Goal: Find specific page/section: Find specific page/section

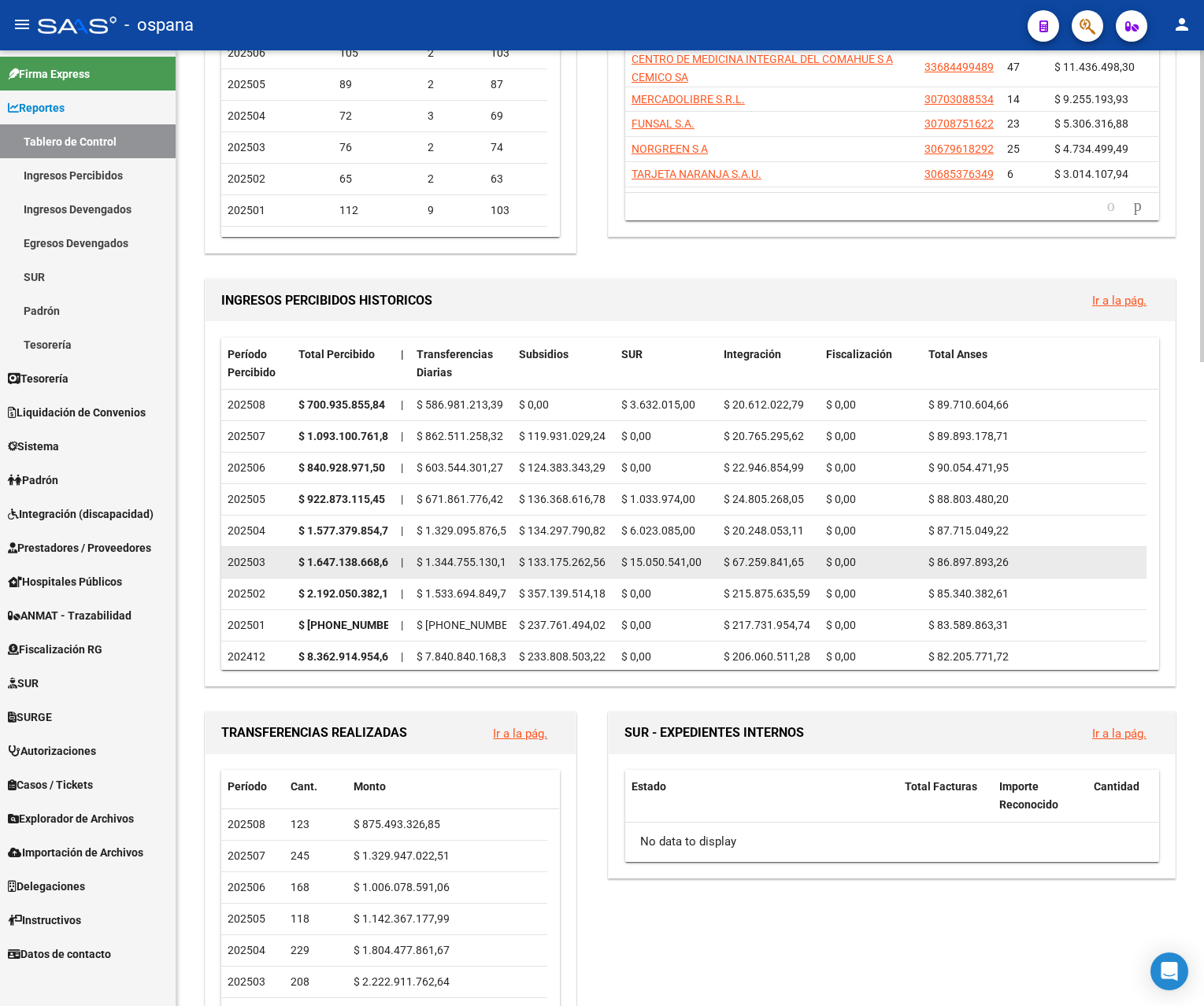
scroll to position [236, 0]
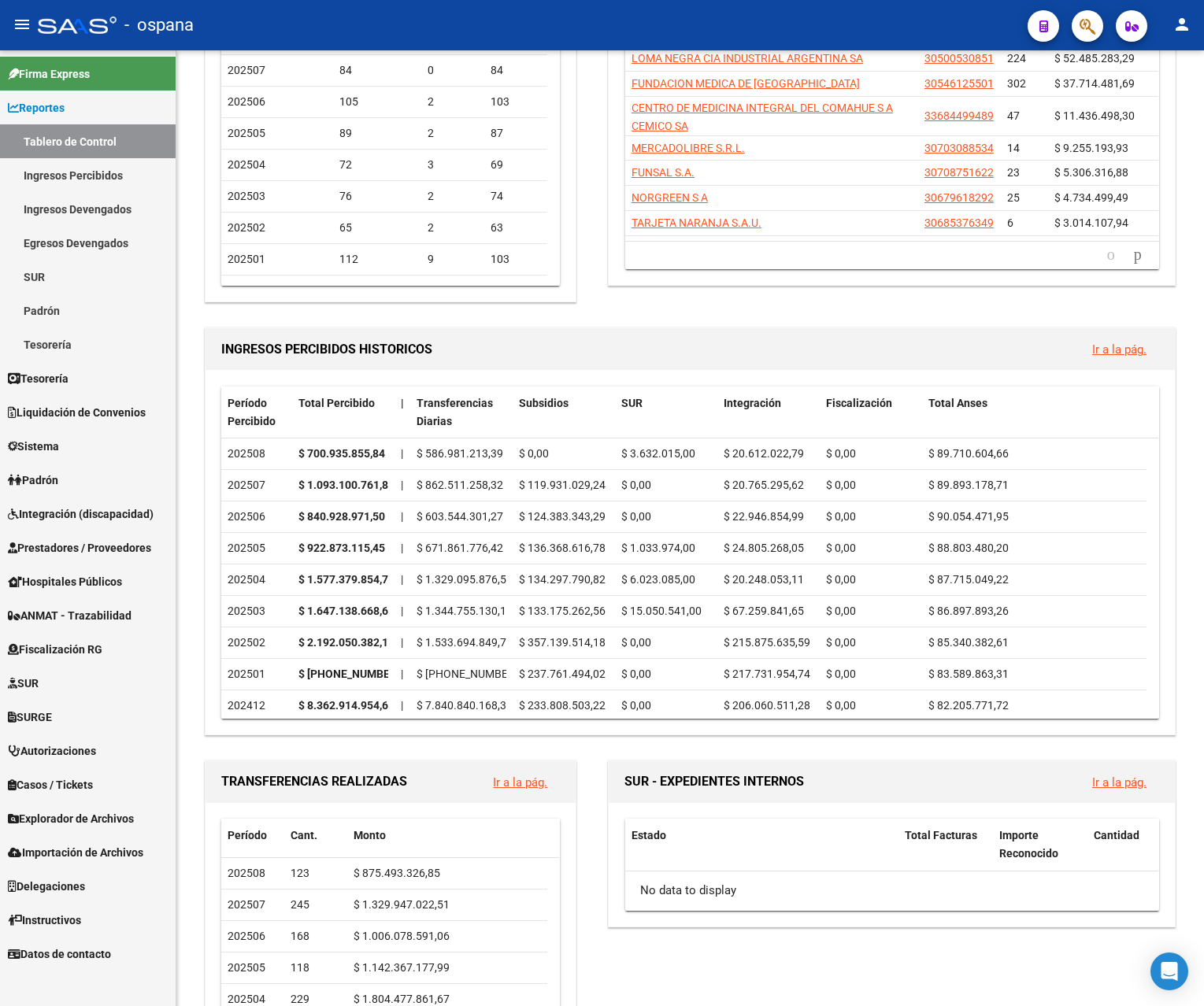
click at [96, 166] on link "Ingresos Percibidos" at bounding box center [87, 176] width 176 height 34
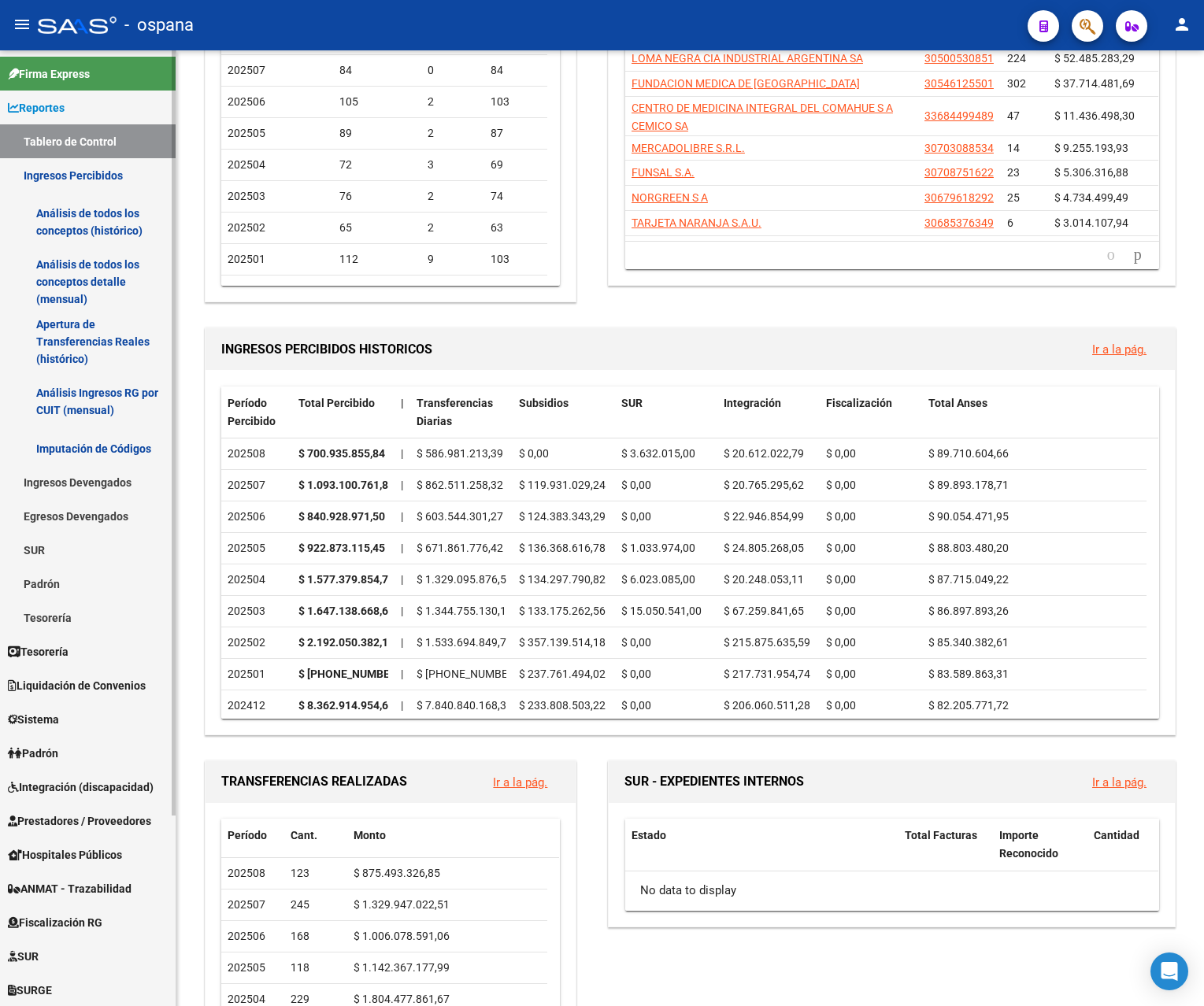
click at [91, 270] on link "Análisis de todos los conceptos detalle (mensual)" at bounding box center [87, 282] width 176 height 60
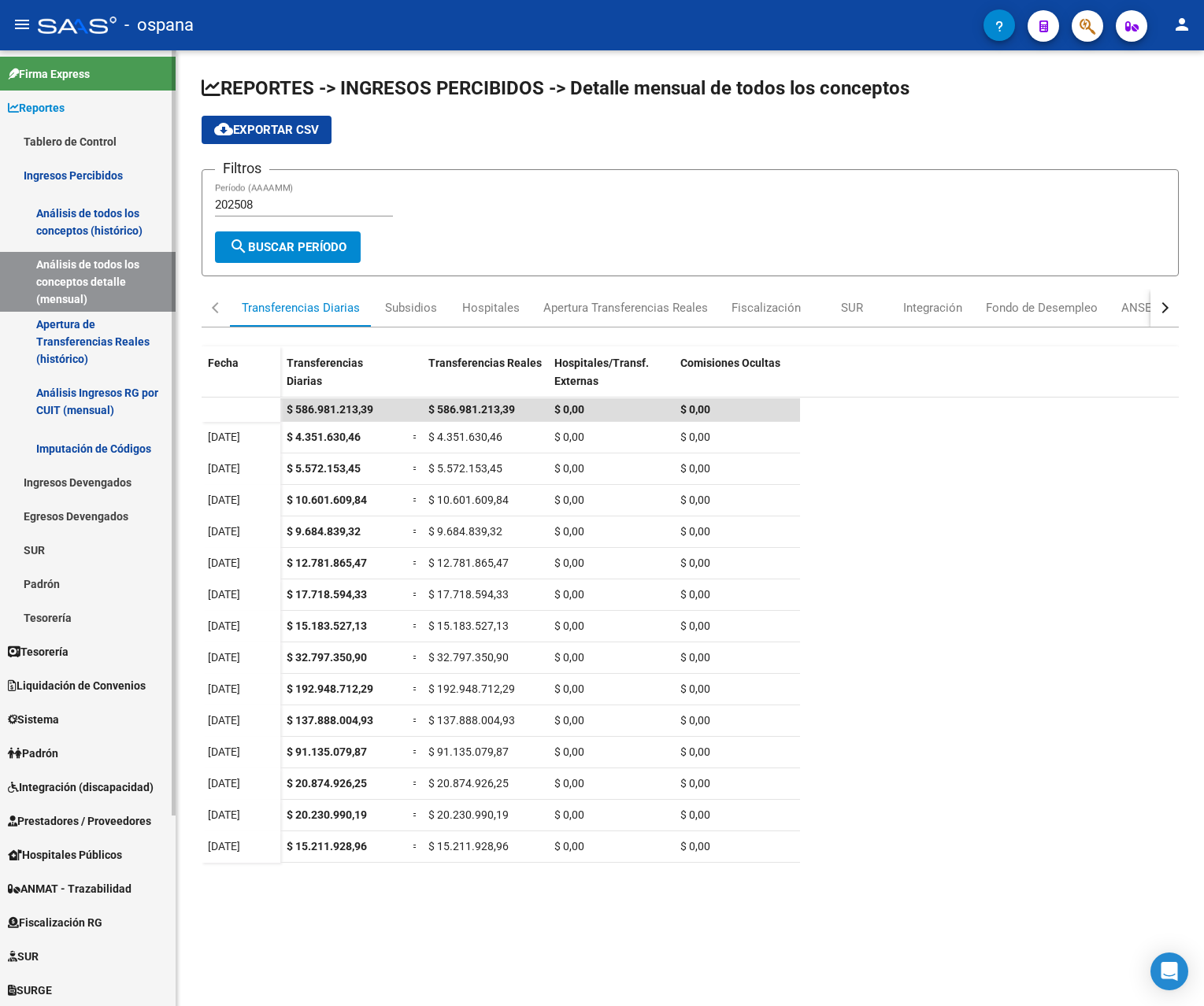
click at [80, 170] on link "Ingresos Percibidos" at bounding box center [87, 176] width 176 height 34
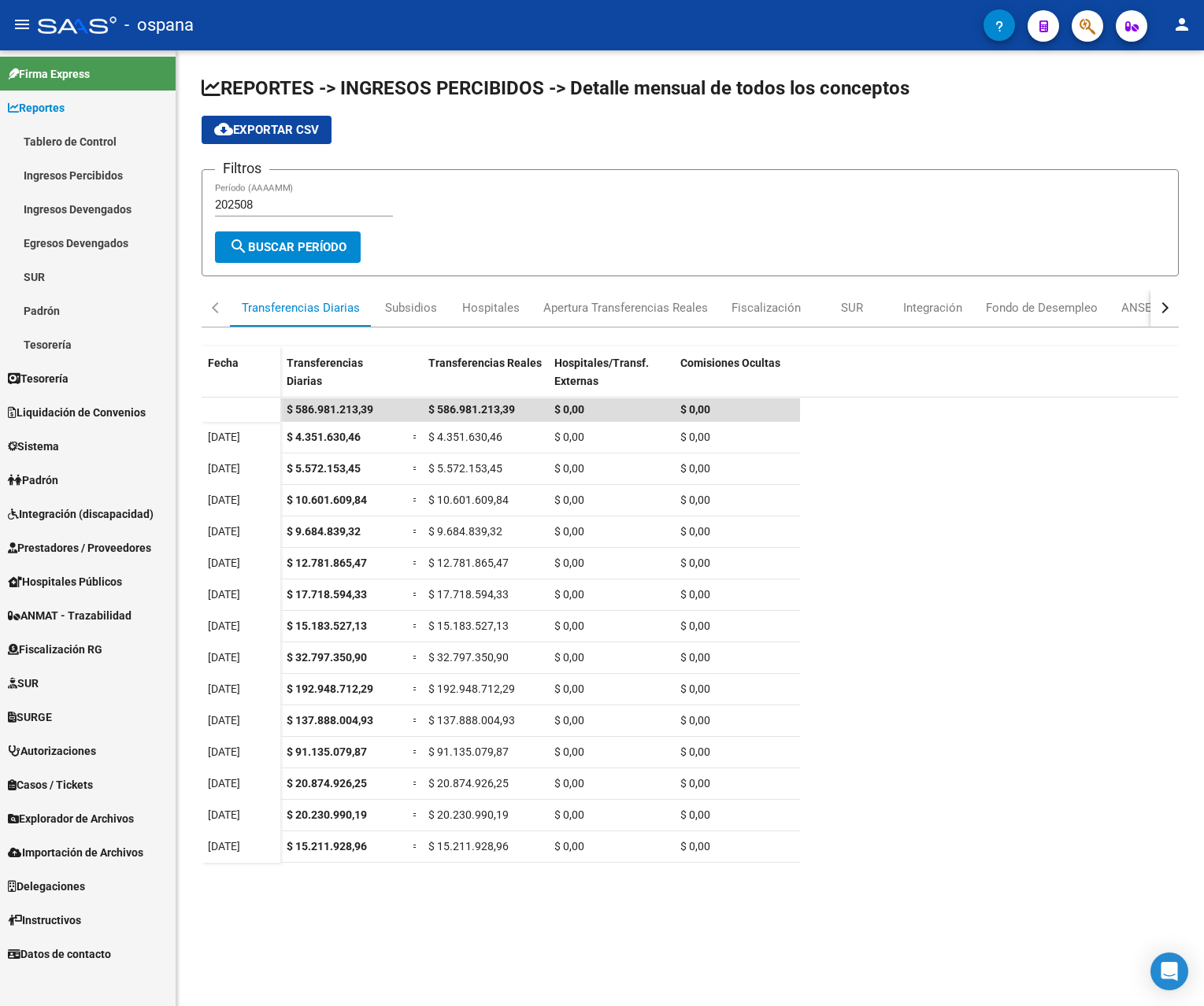
click at [86, 140] on link "Tablero de Control" at bounding box center [87, 141] width 176 height 34
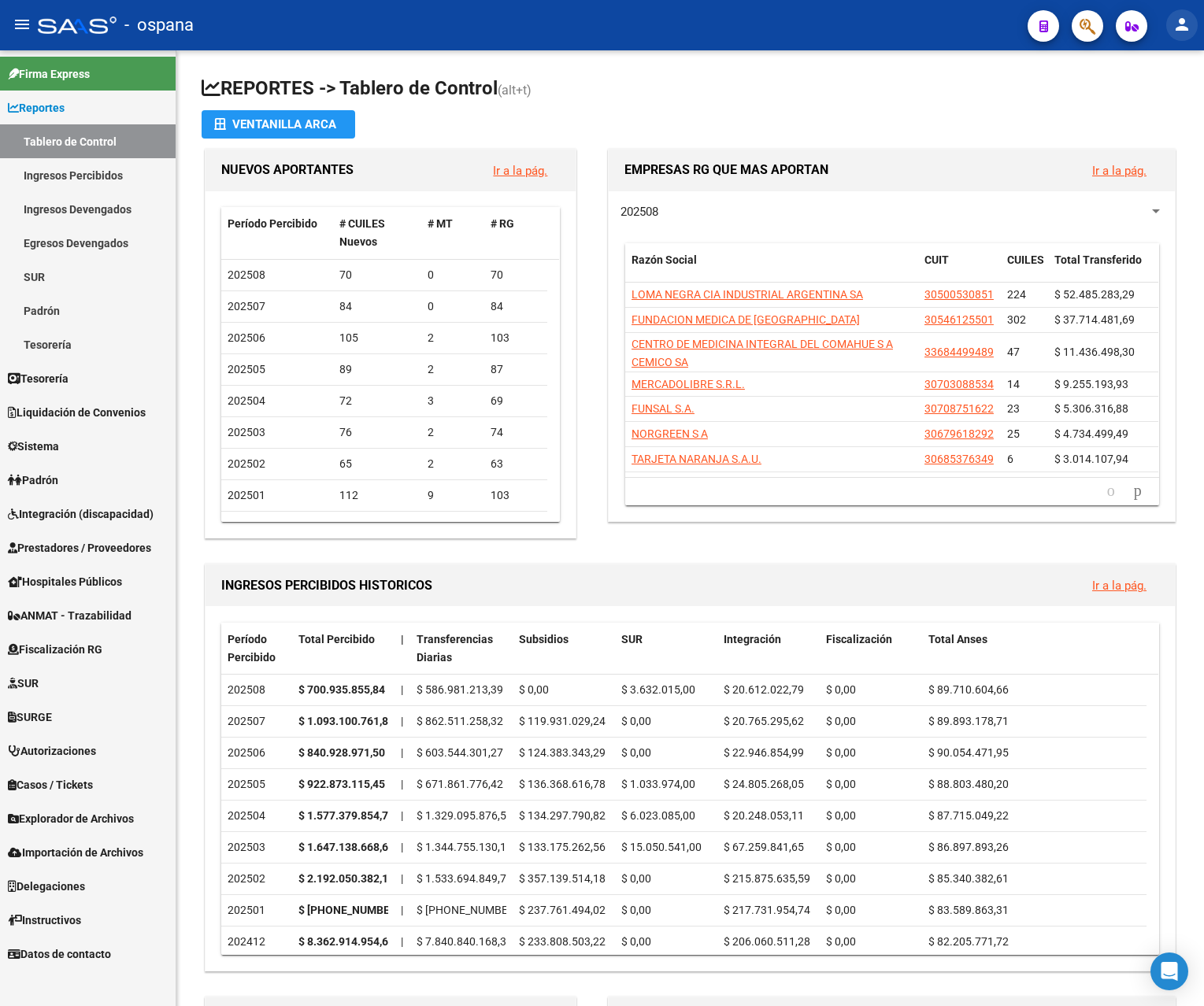
click at [1183, 23] on mat-icon "person" at bounding box center [1182, 24] width 19 height 19
click at [1159, 94] on button "exit_to_app Salir" at bounding box center [1149, 104] width 96 height 38
